Goal: Feedback & Contribution: Submit feedback/report problem

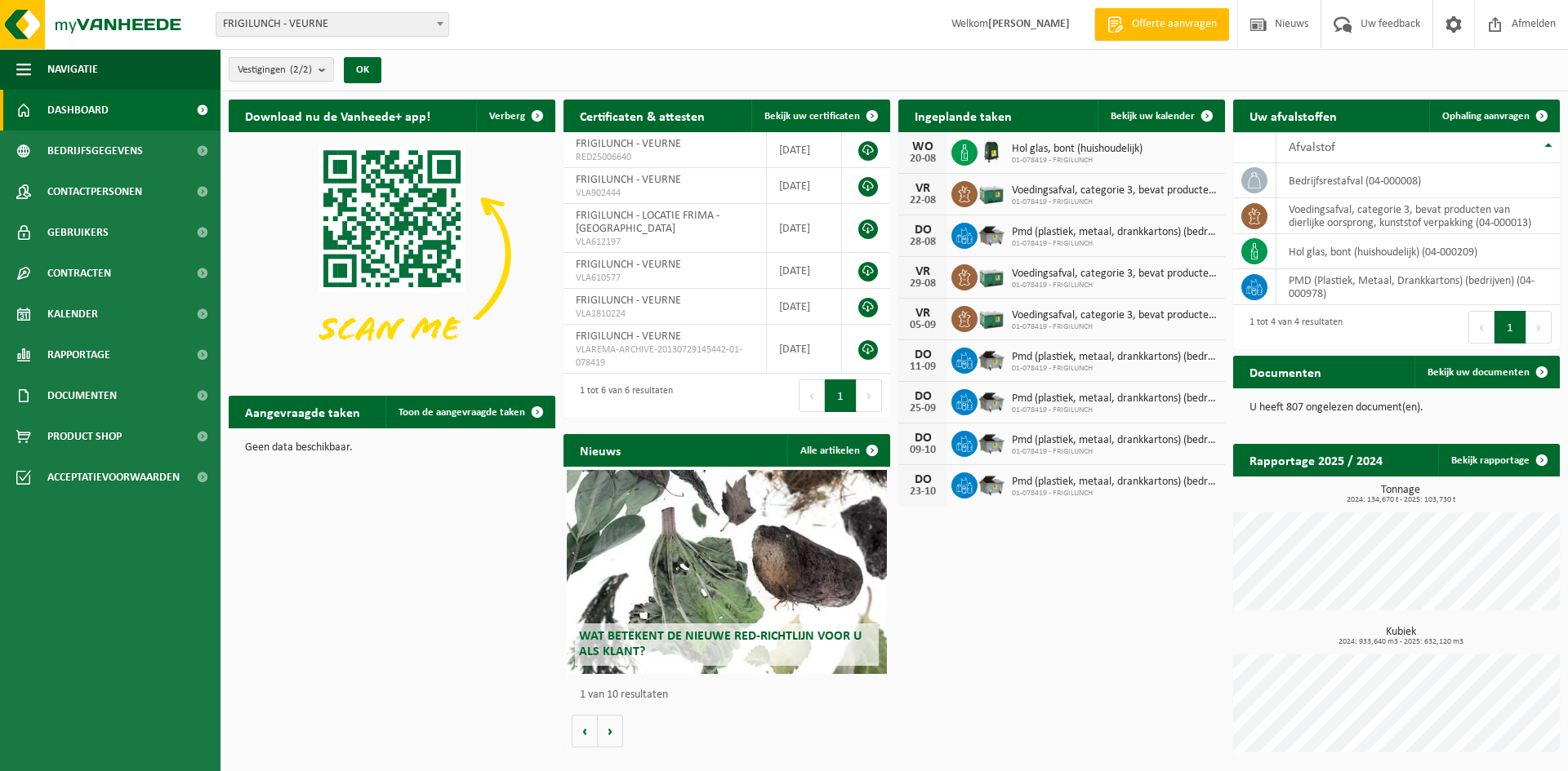
click at [1169, 20] on span "Offerte aanvragen" at bounding box center [1174, 25] width 93 height 16
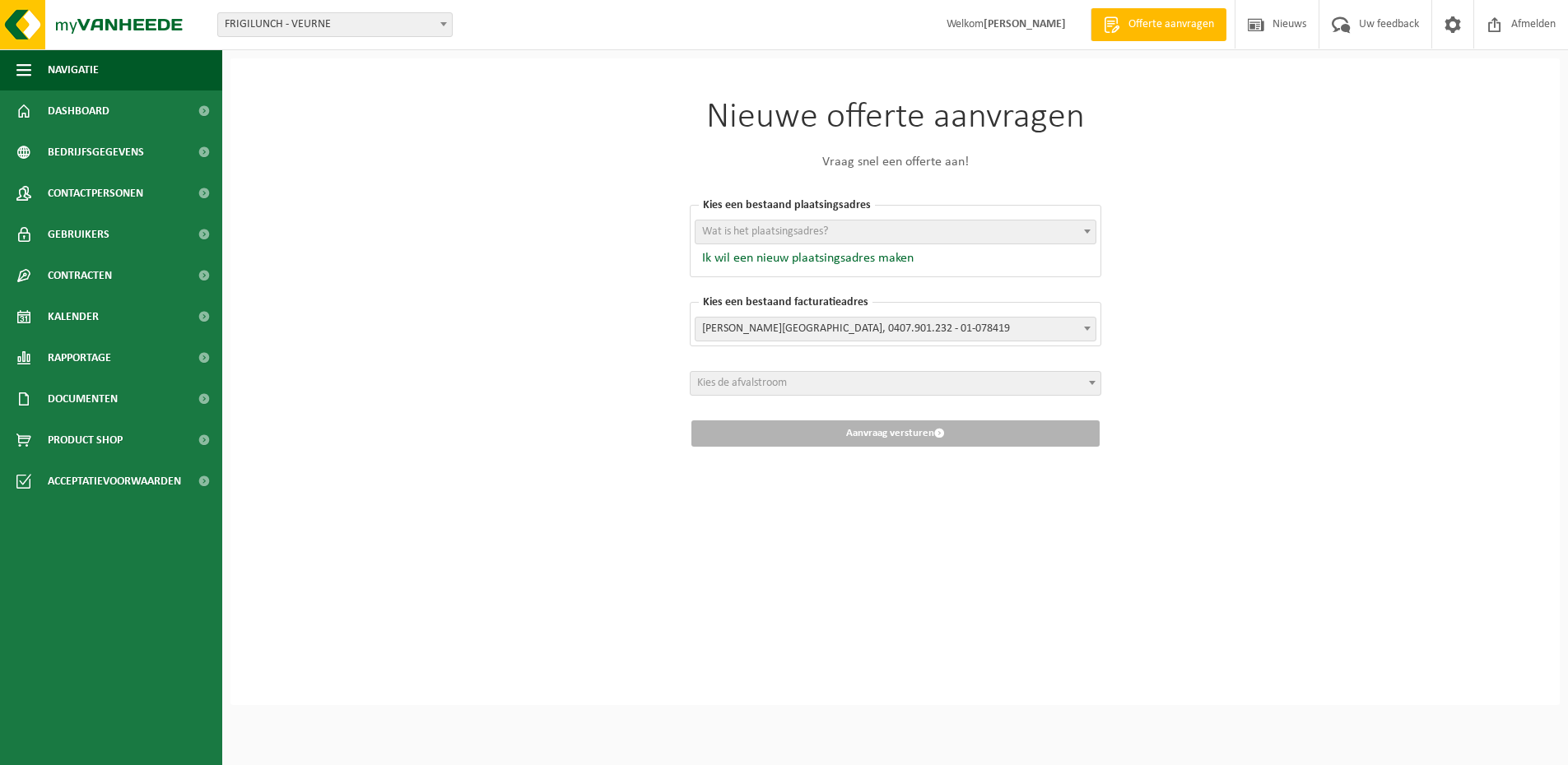
click at [1089, 233] on b at bounding box center [1087, 231] width 7 height 4
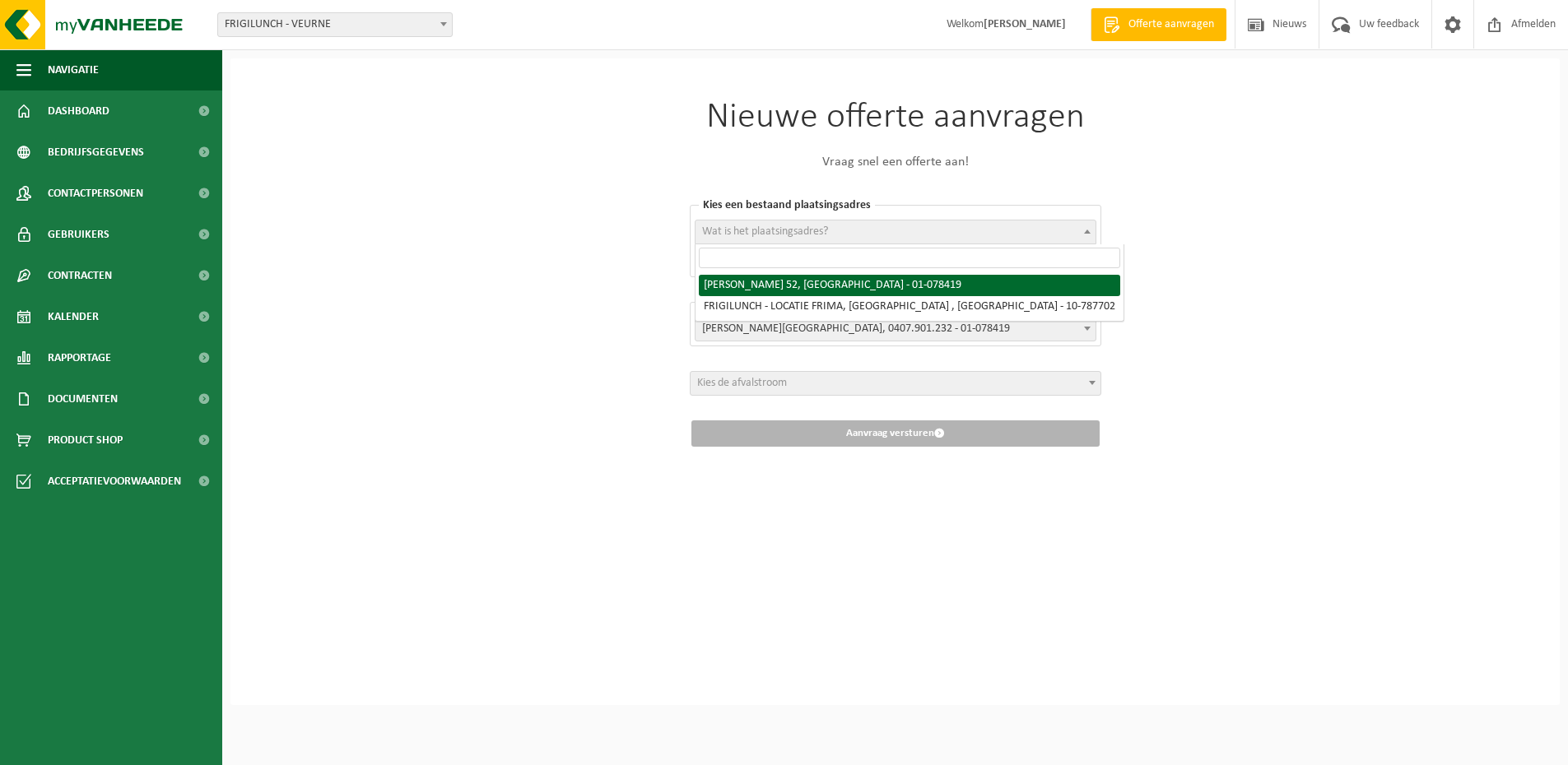
select select "561"
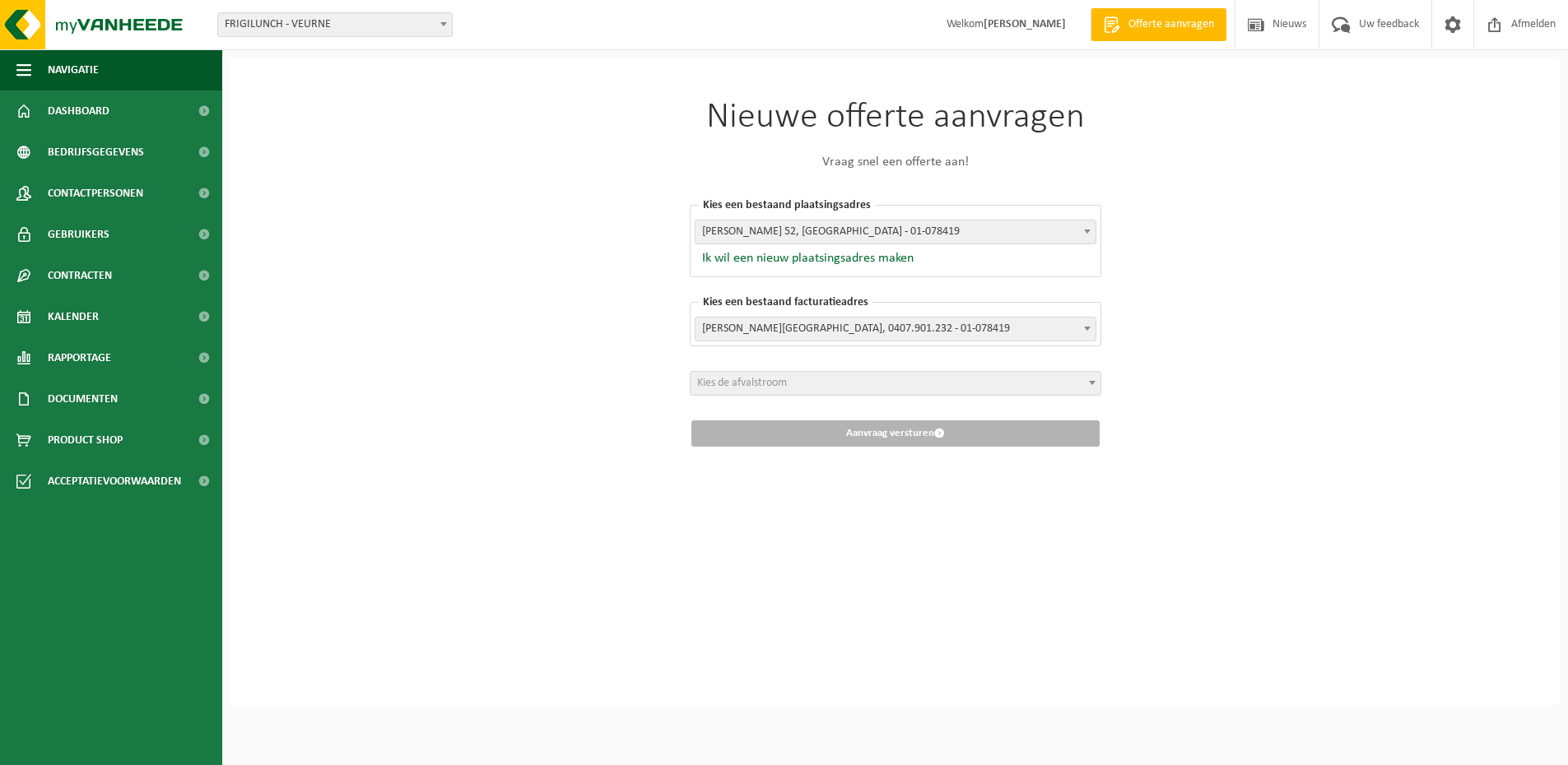
click at [937, 376] on span "Kies de afvalstroom" at bounding box center [895, 384] width 410 height 23
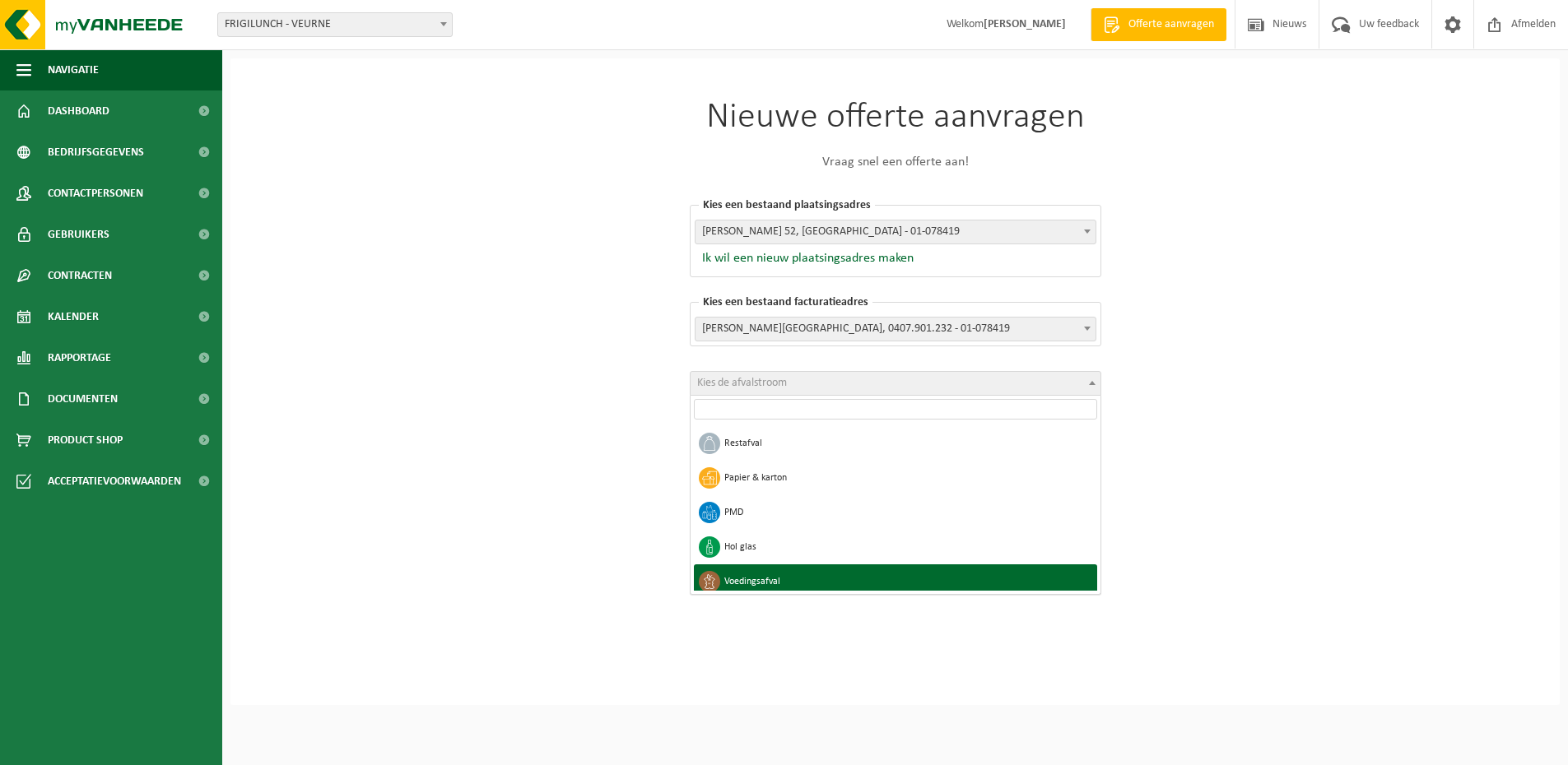
select select "10"
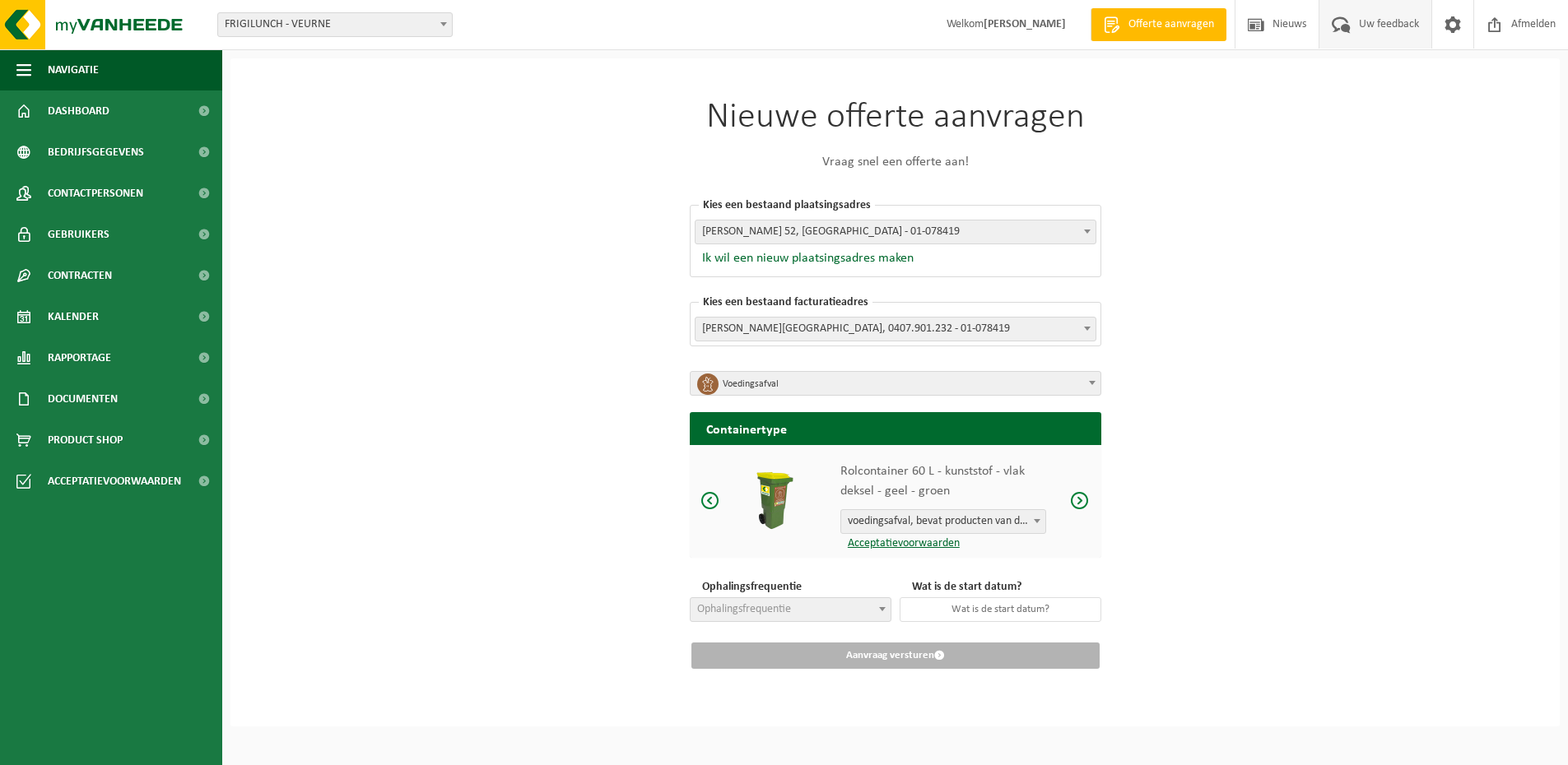
click at [1382, 23] on span "Uw feedback" at bounding box center [1388, 24] width 68 height 49
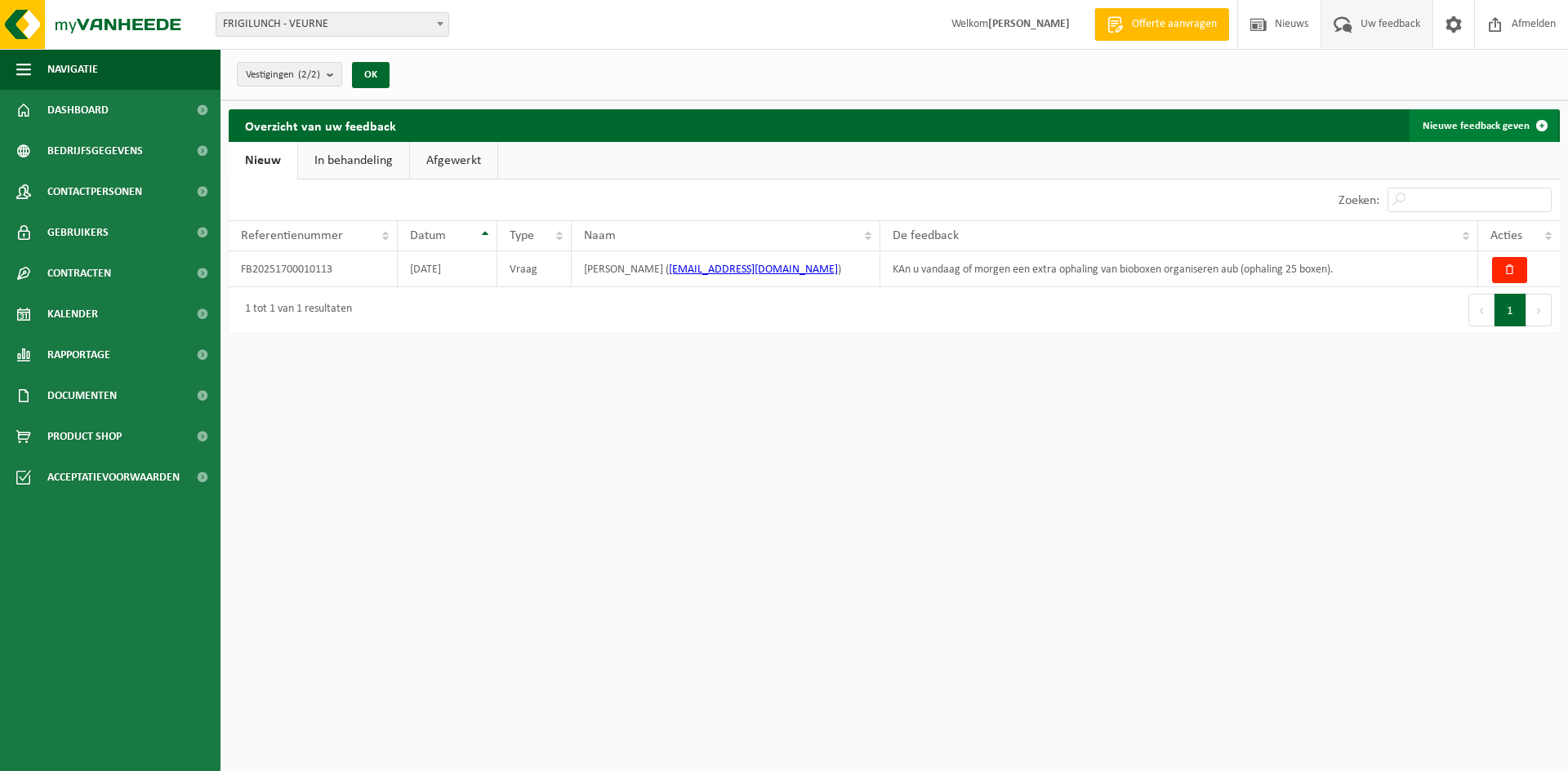
click at [1488, 122] on link "Nieuwe feedback geven" at bounding box center [1483, 126] width 148 height 33
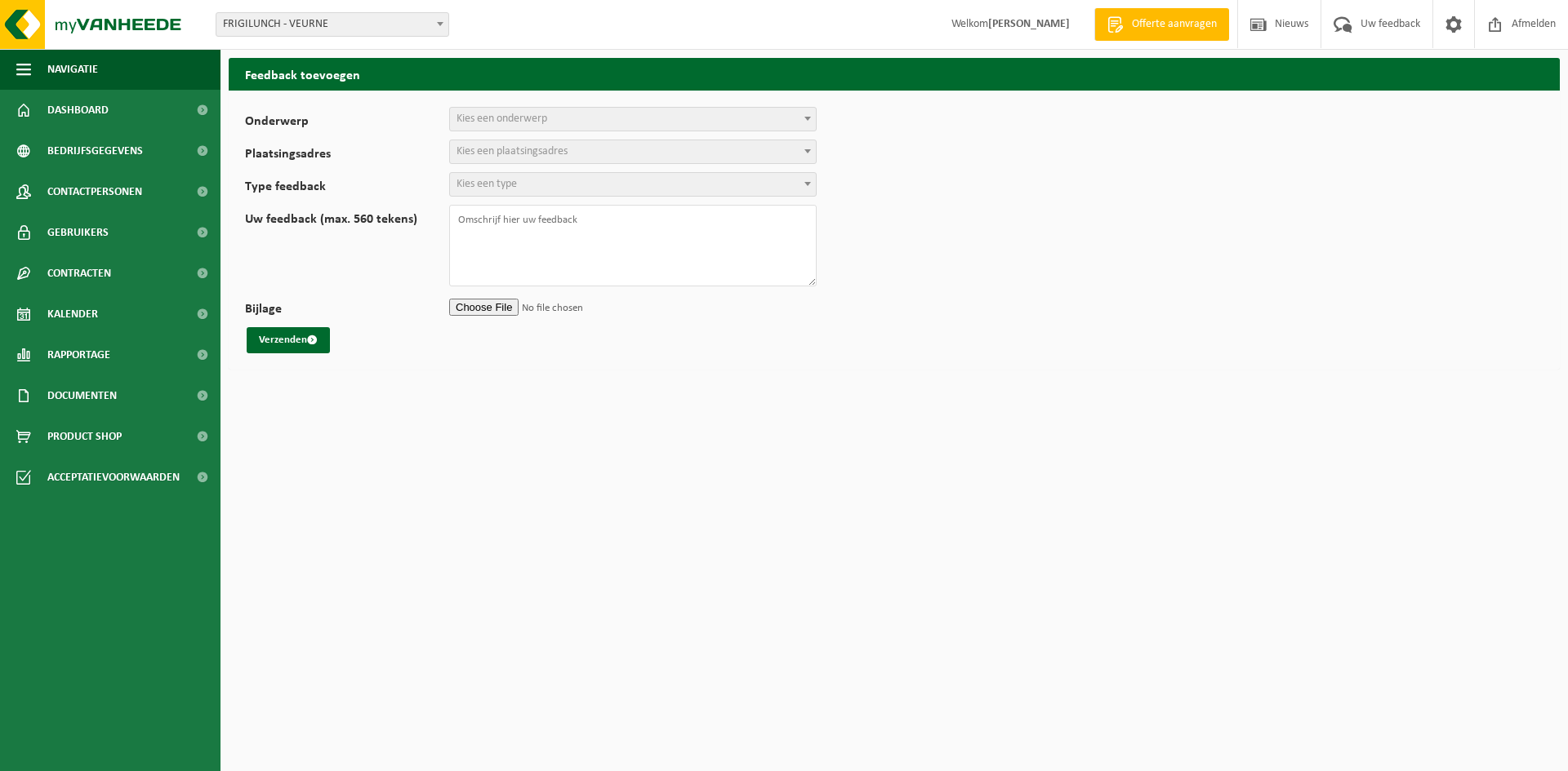
select select
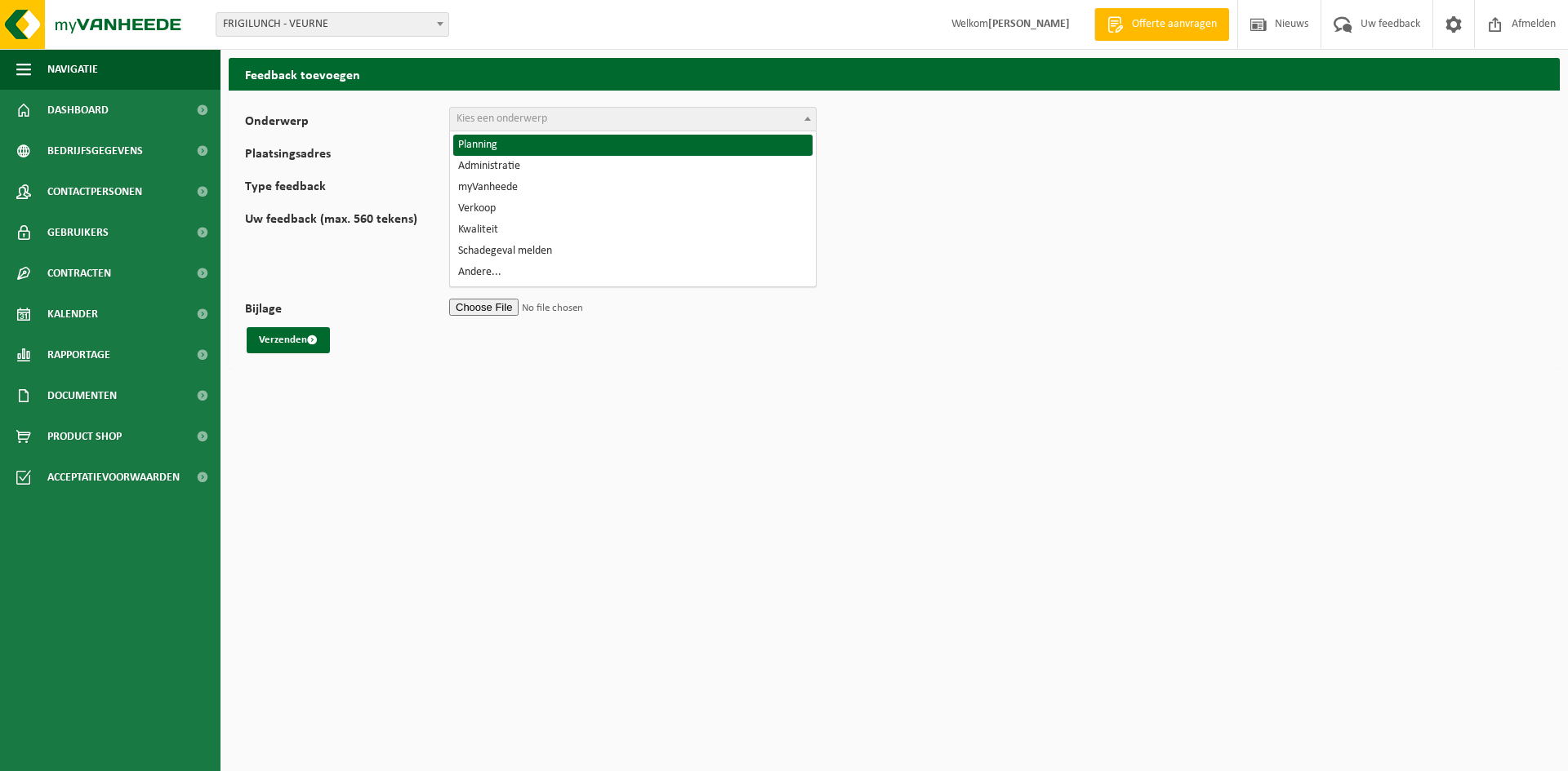
click at [571, 123] on span "Kies een onderwerp" at bounding box center [632, 119] width 366 height 23
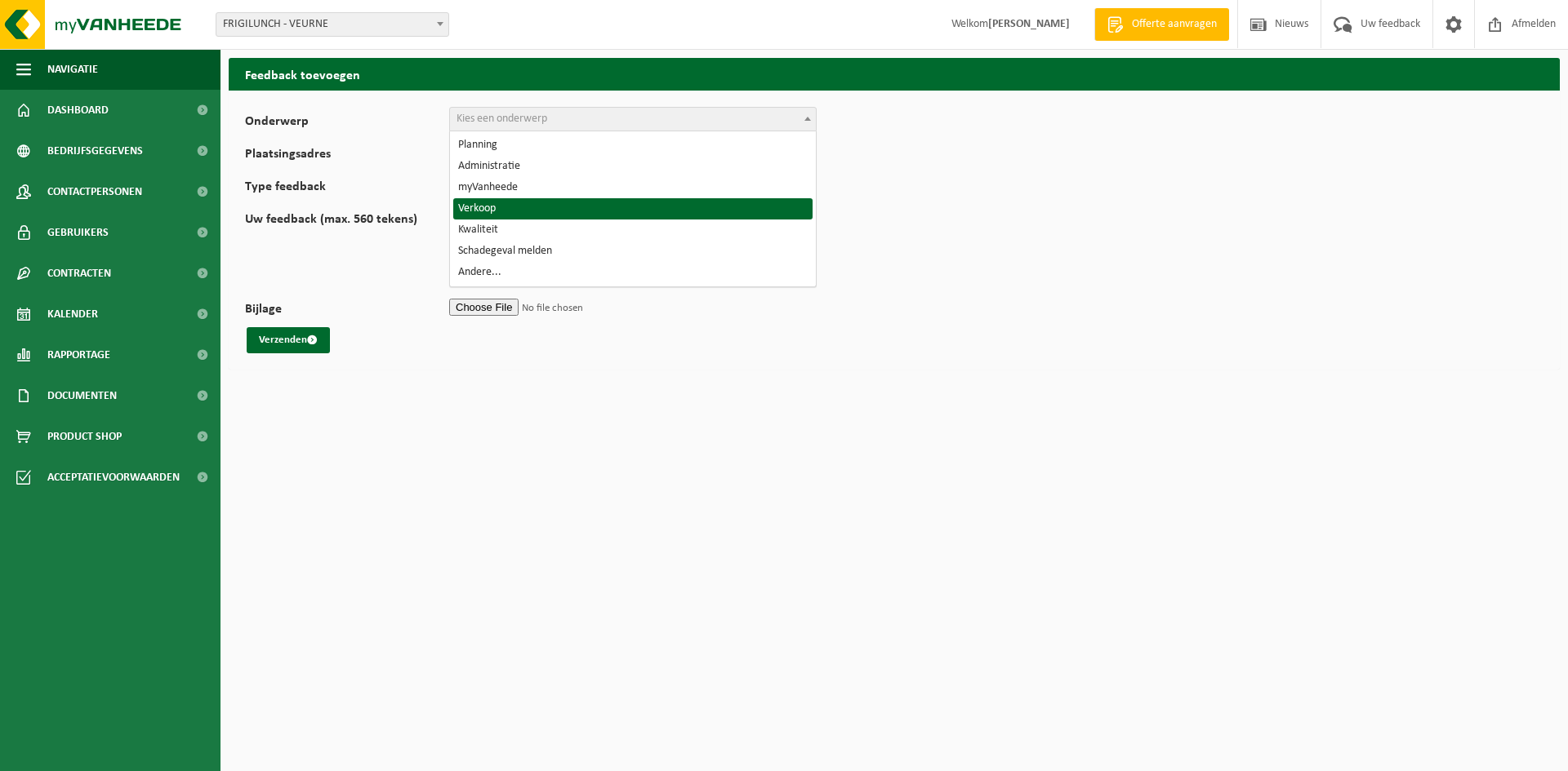
select select "19"
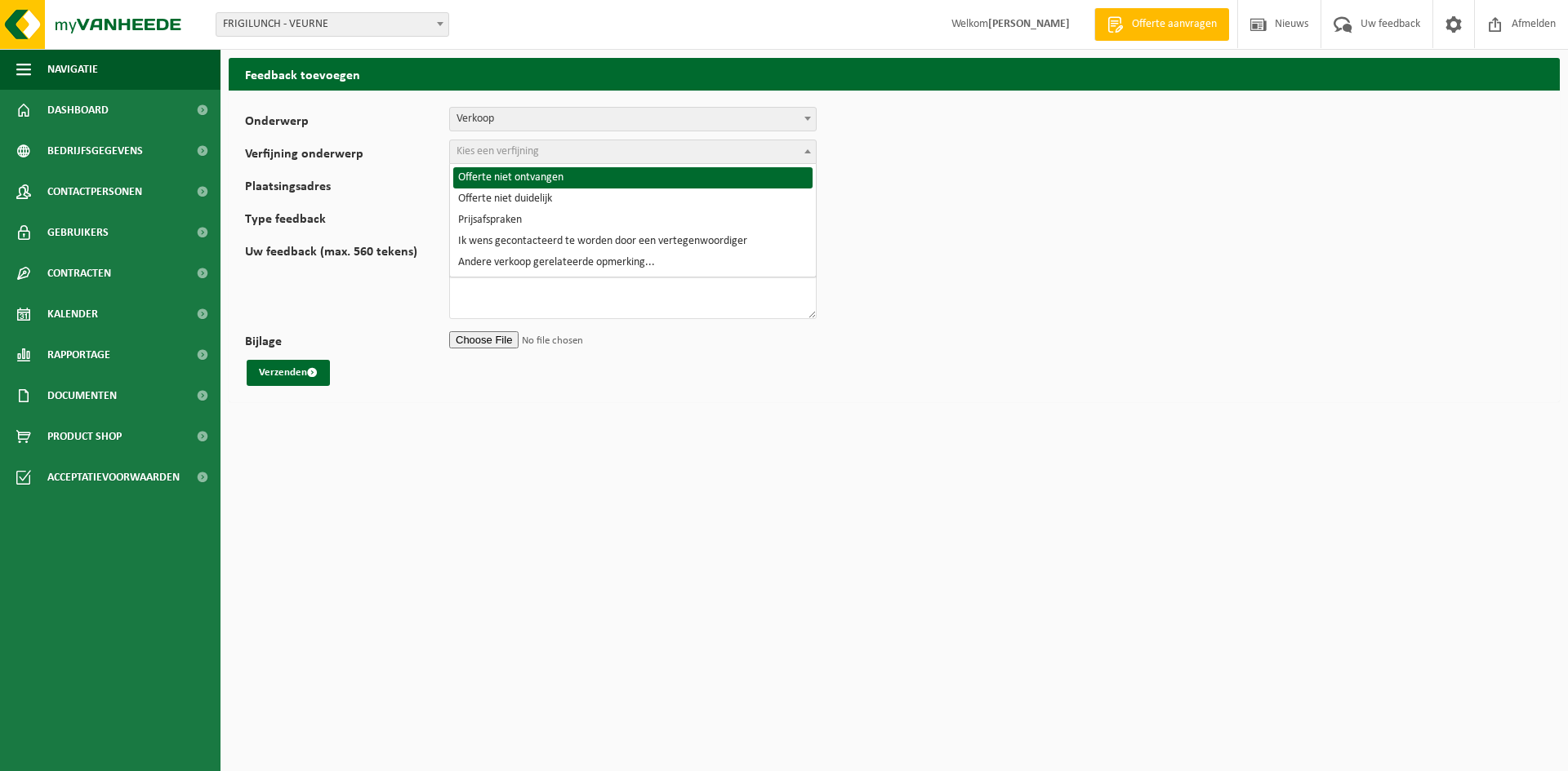
click at [582, 156] on span "Kies een verfijning" at bounding box center [632, 152] width 366 height 23
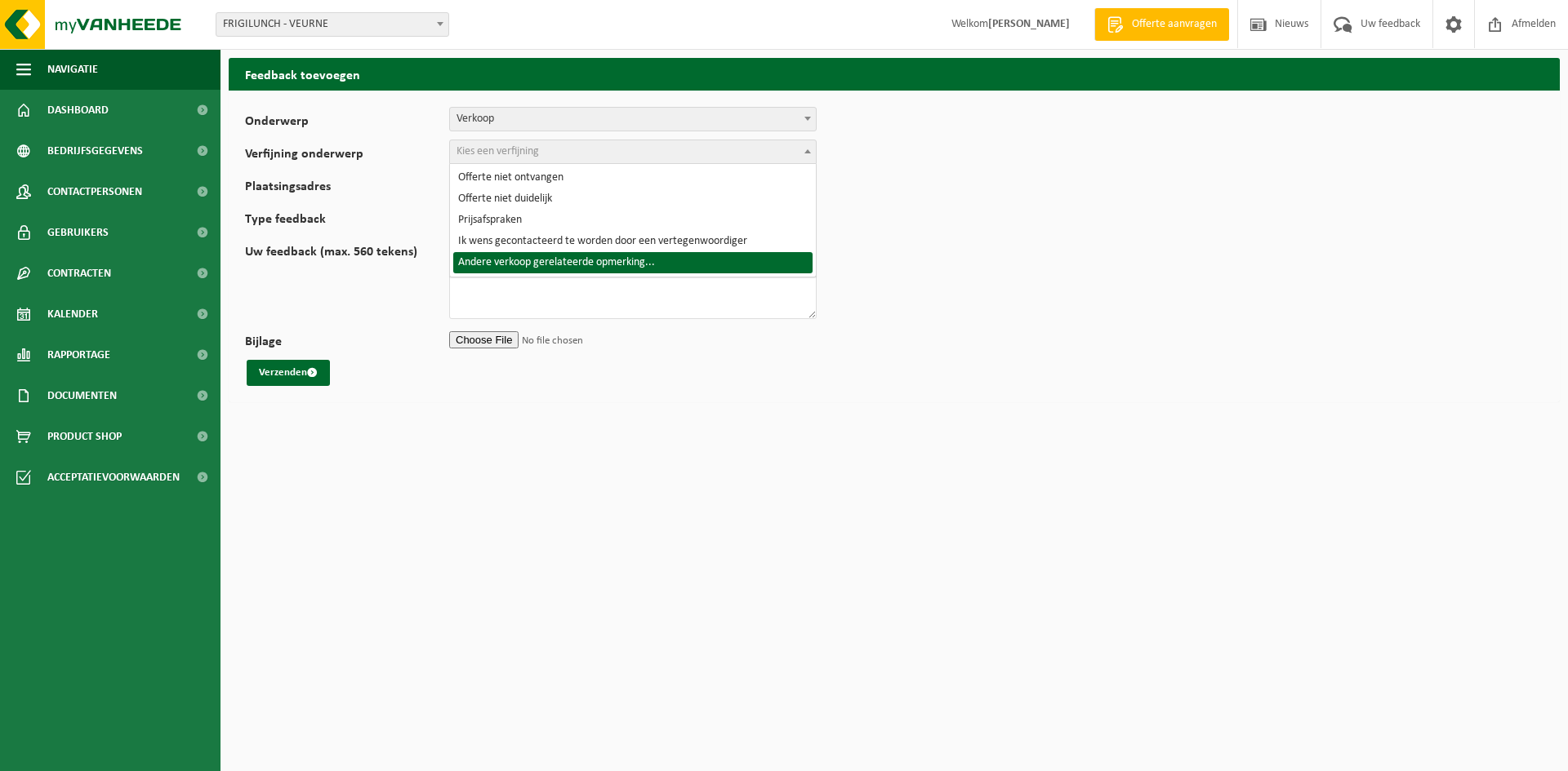
select select "24"
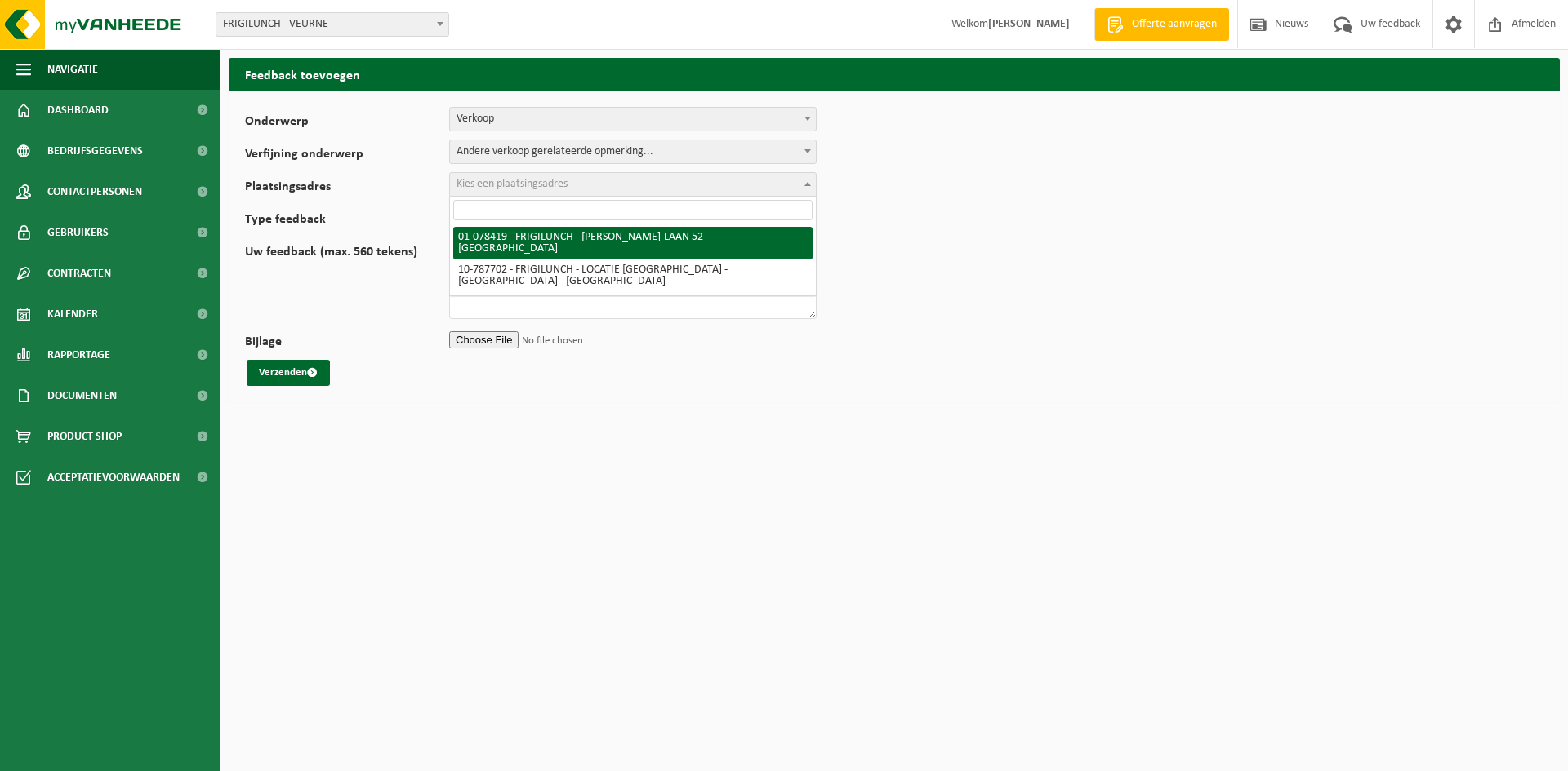
click at [625, 184] on span "Kies een plaatsingsadres" at bounding box center [632, 184] width 366 height 23
select select "561"
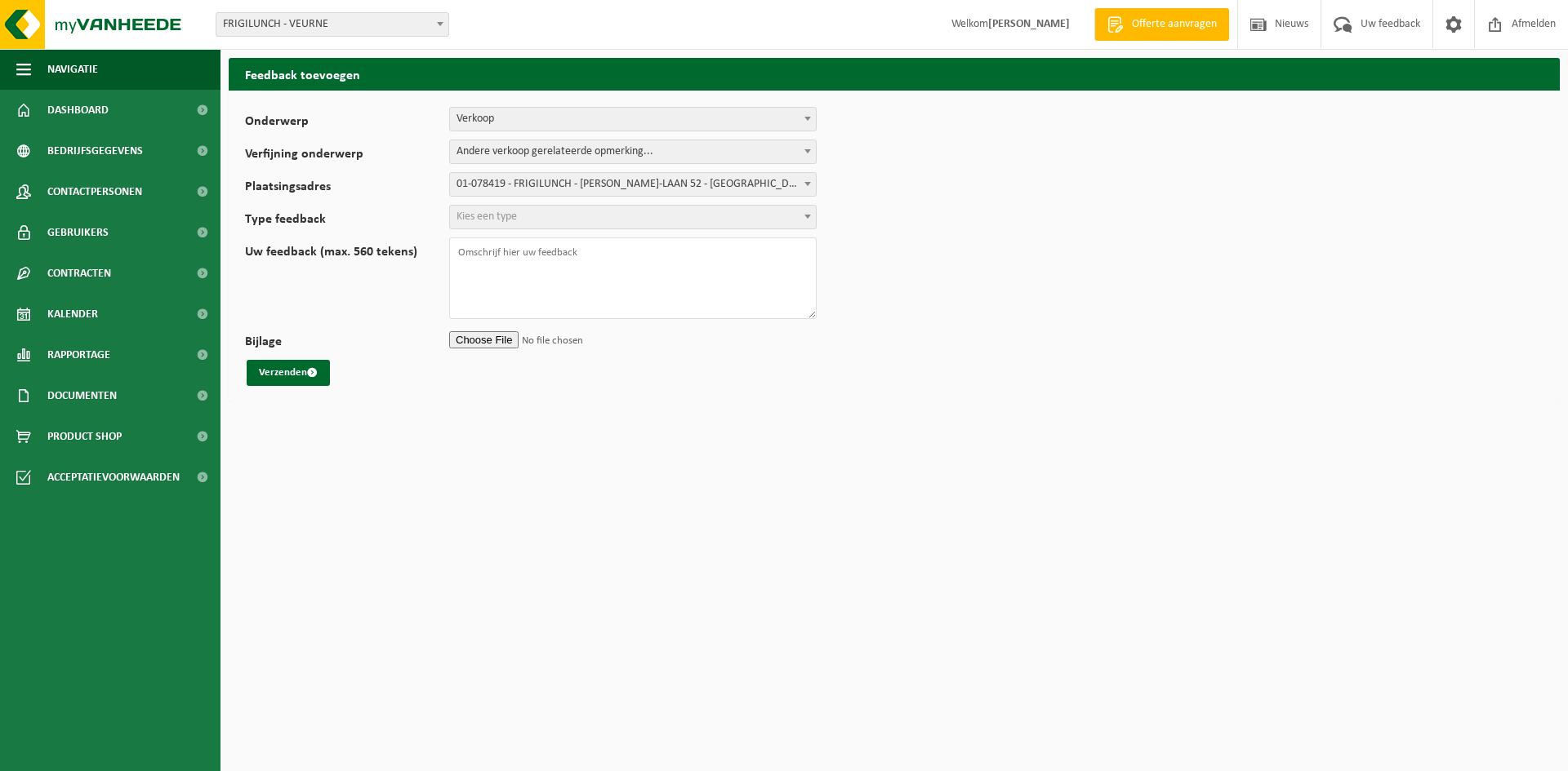
click at [621, 205] on span "Kies een type" at bounding box center [632, 217] width 368 height 25
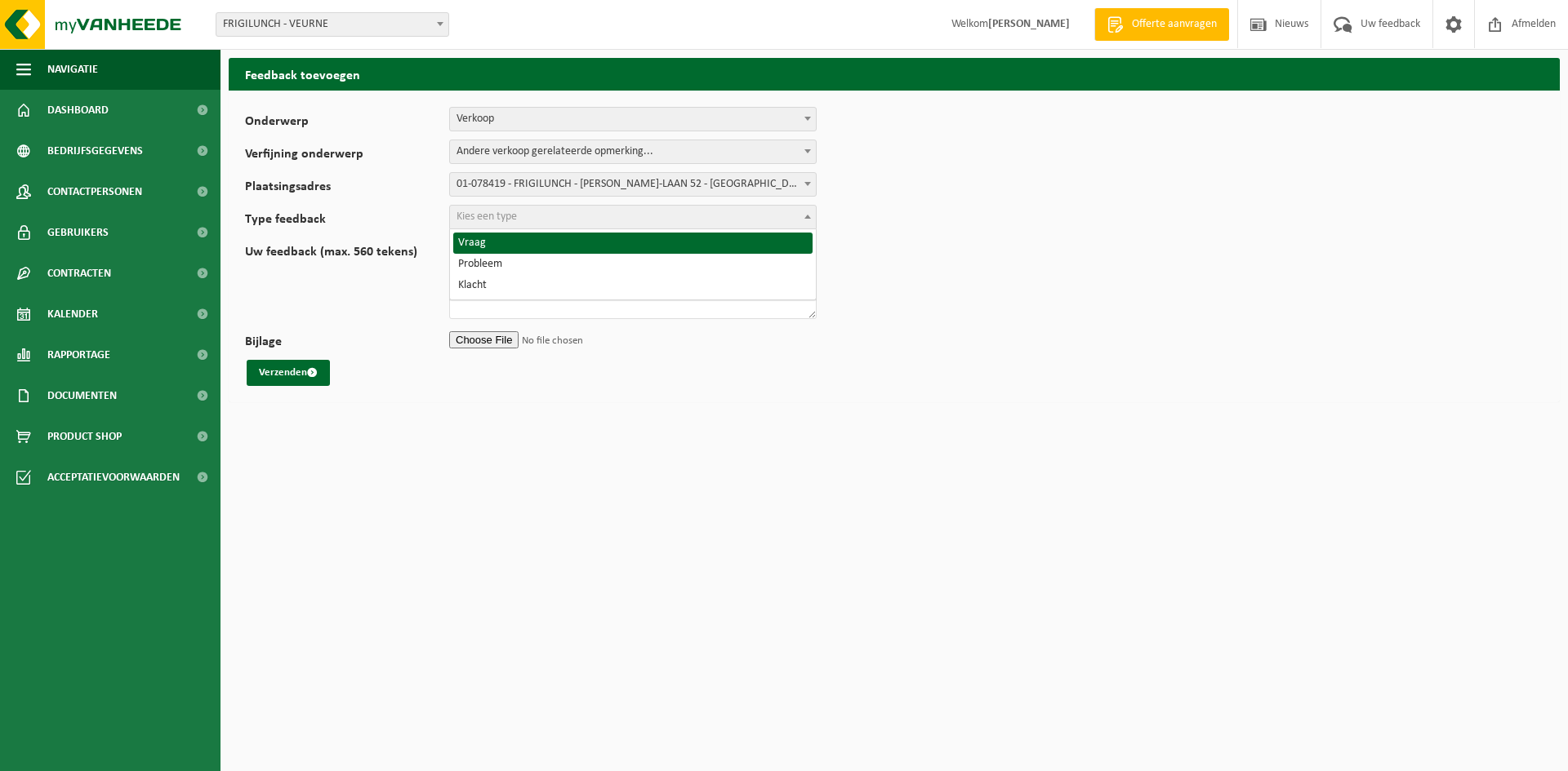
select select "QUE"
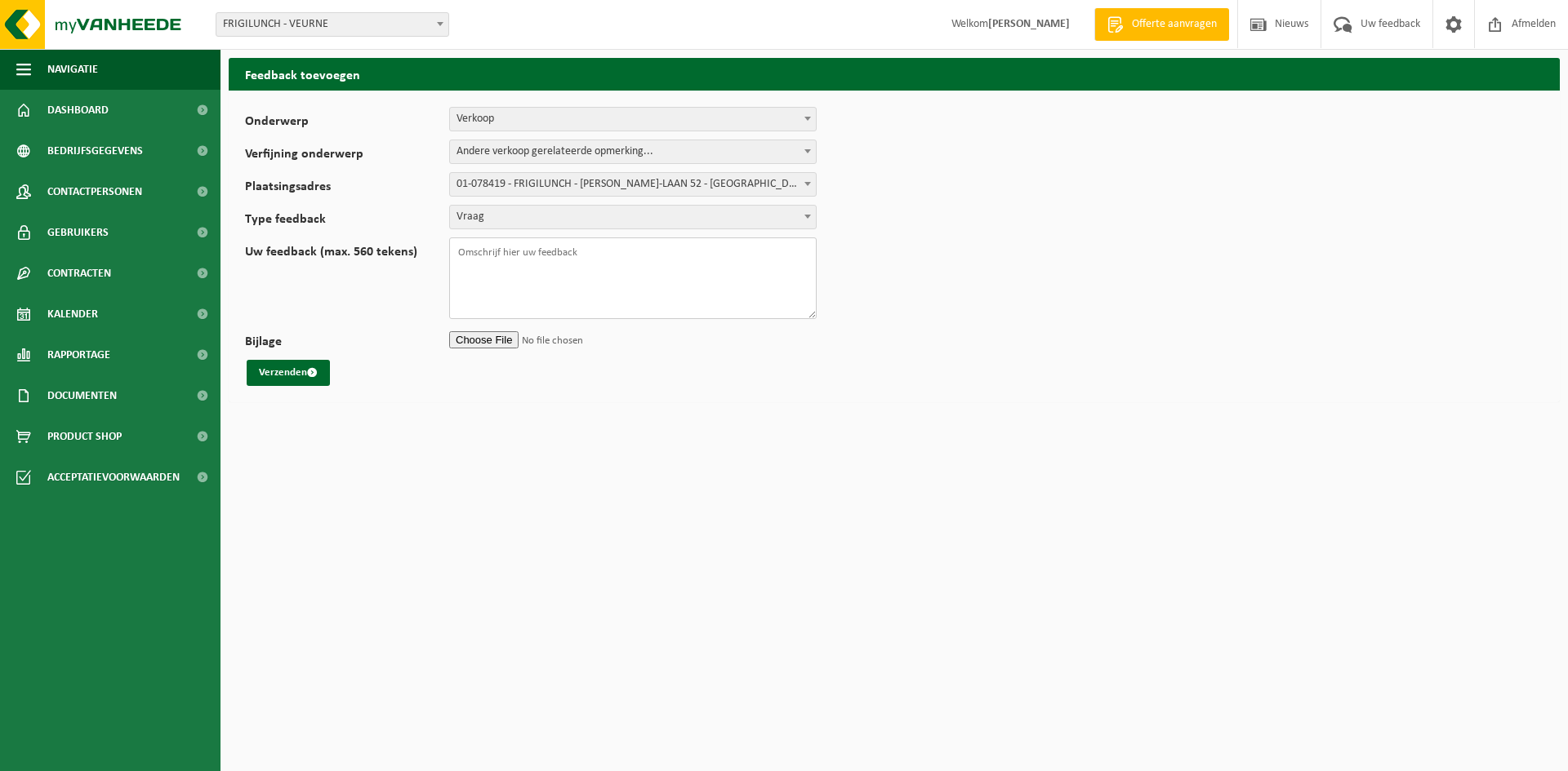
click at [563, 257] on textarea "Uw feedback (max. 560 tekens)" at bounding box center [632, 278] width 368 height 82
click at [504, 277] on textarea "We hebben een partij goederen die niet in verkoop mogen. Het betreft 11 pallett…" at bounding box center [632, 278] width 368 height 82
click at [463, 290] on textarea "We hebben een partij goederen die niet in verkoop mogen. Het betreft: -enerzijd…" at bounding box center [632, 278] width 368 height 82
click at [635, 300] on textarea "We hebben een partij goederen die niet in verkoop mogen. Het betreft: - enerzij…" at bounding box center [632, 278] width 368 height 82
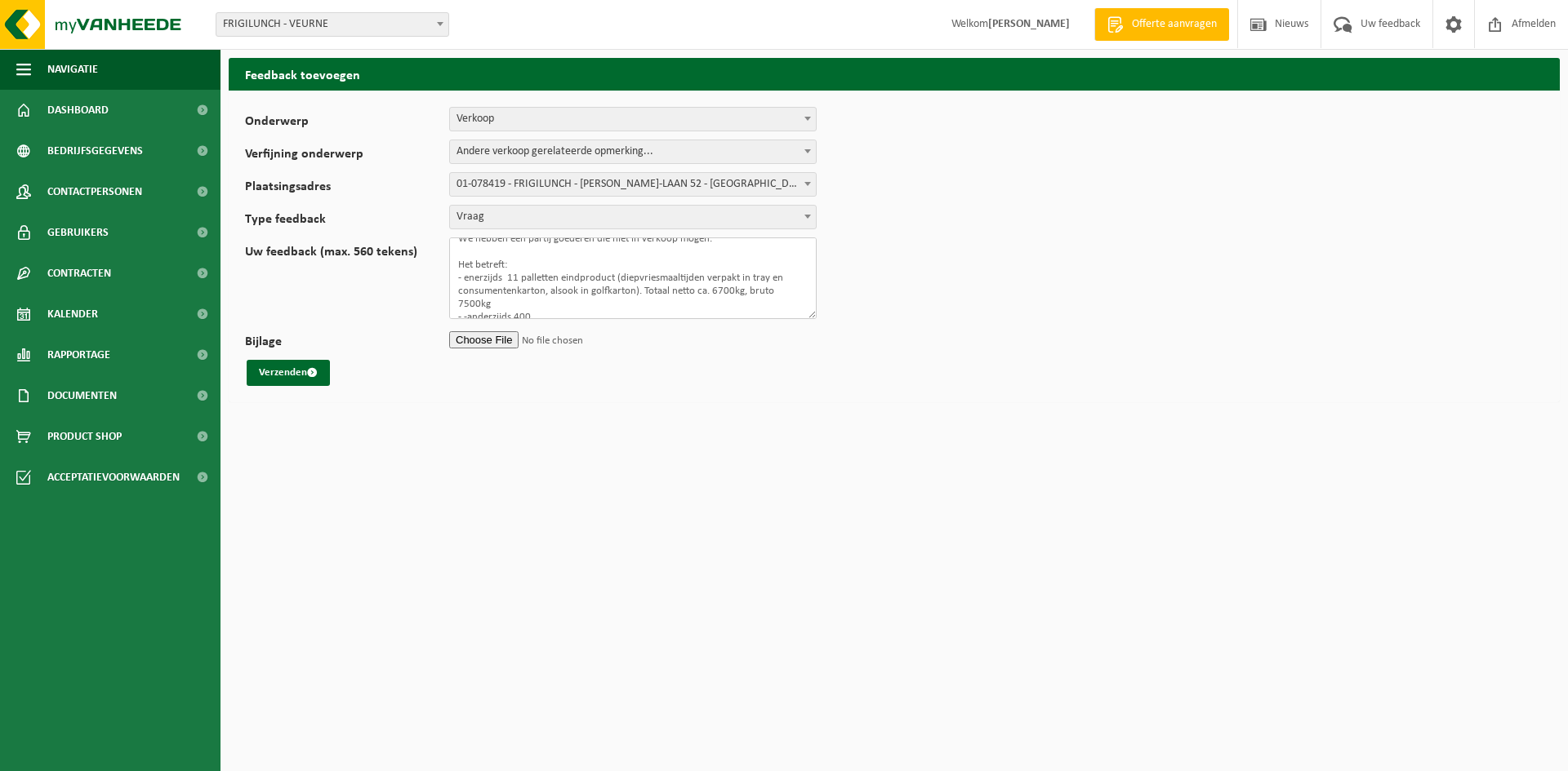
click at [716, 286] on textarea "We hebben een partij goederen die niet in verkoop mogen. Het betreft: - enerzij…" at bounding box center [632, 278] width 368 height 82
click at [710, 286] on textarea "We hebben een partij goederen die niet in verkoop mogen. Het betreft: - enerzij…" at bounding box center [632, 278] width 368 height 82
click at [716, 286] on textarea "We hebben een partij goederen die niet in verkoop mogen. Het betreft: - enerzij…" at bounding box center [632, 278] width 368 height 82
click at [478, 298] on textarea "We hebben een partij goederen die niet in verkoop mogen. Het betreft: - enerzij…" at bounding box center [632, 278] width 368 height 82
click at [529, 310] on textarea "We hebben een partij goederen die niet in verkoop mogen. Het betreft: - enerzij…" at bounding box center [632, 278] width 368 height 82
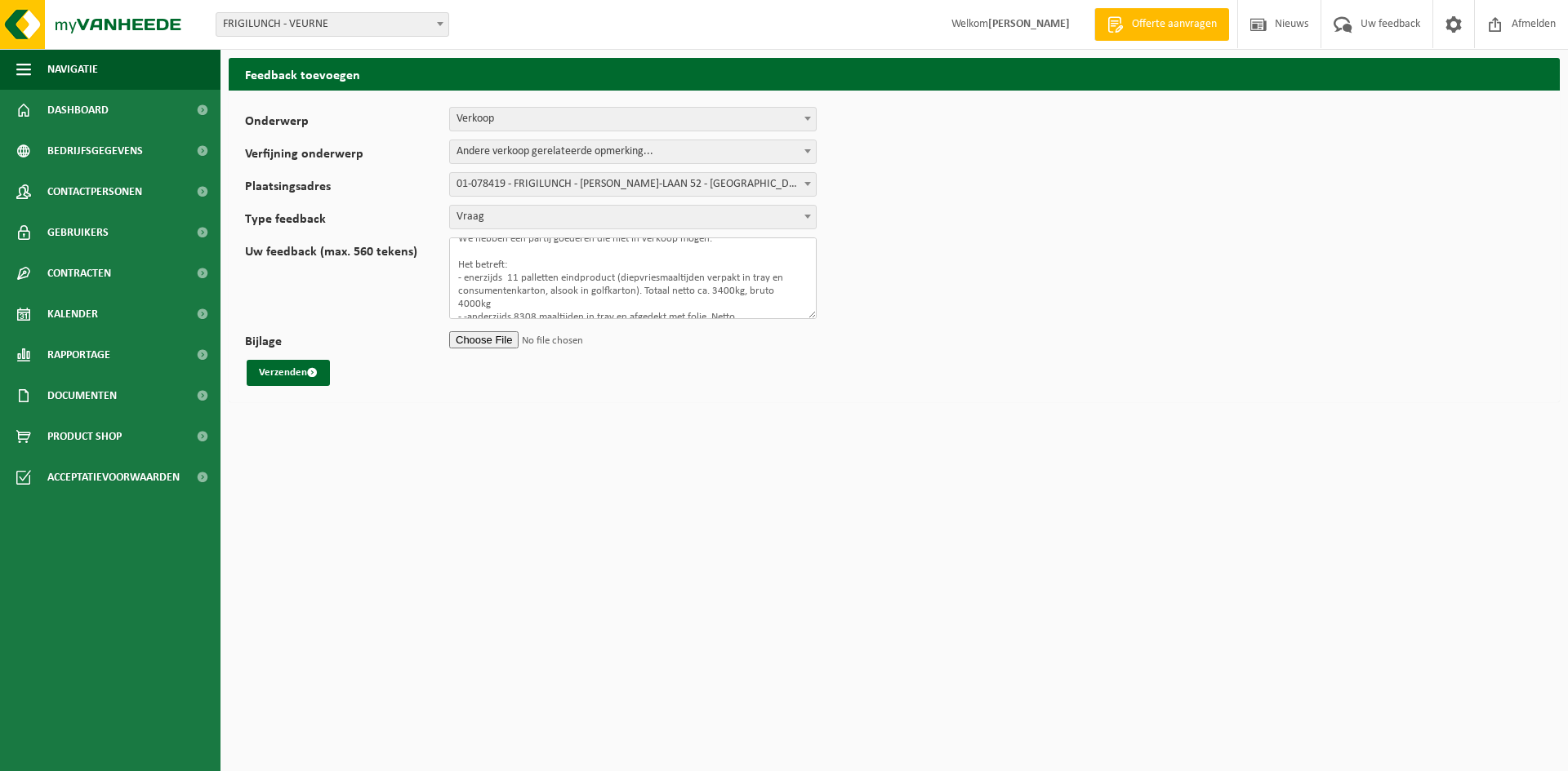
type textarea "We hebben een partij goederen die niet in verkoop mogen. Het betreft: - enerzij…"
